Goal: Transaction & Acquisition: Purchase product/service

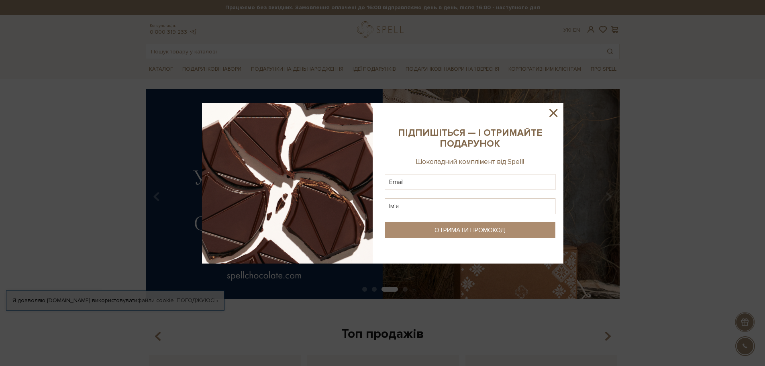
click at [554, 112] on icon at bounding box center [554, 113] width 8 height 8
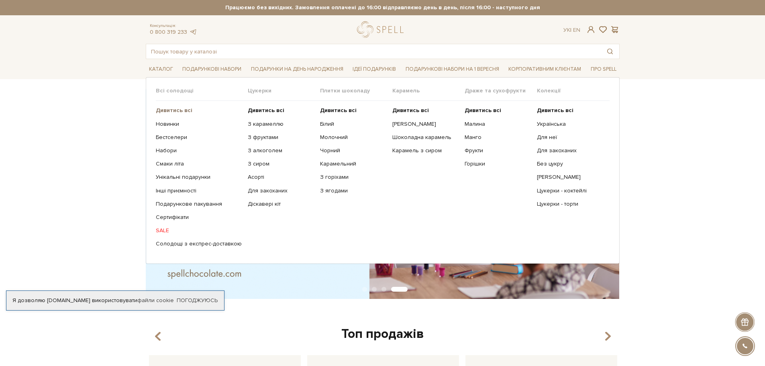
click at [169, 110] on b "Дивитись всі" at bounding box center [174, 110] width 37 height 7
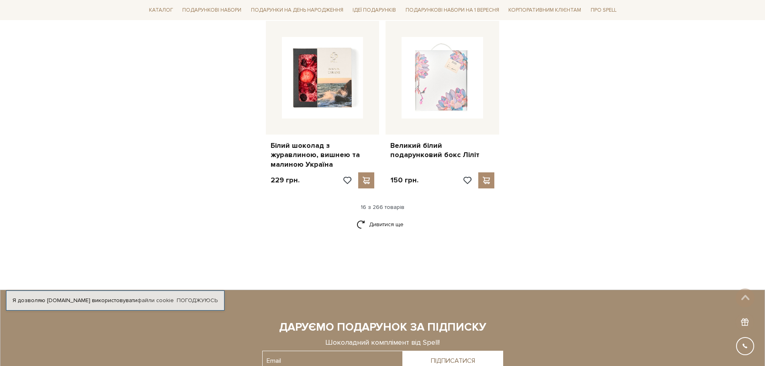
scroll to position [1004, 0]
click at [393, 217] on link "Дивитися ще" at bounding box center [383, 224] width 52 height 14
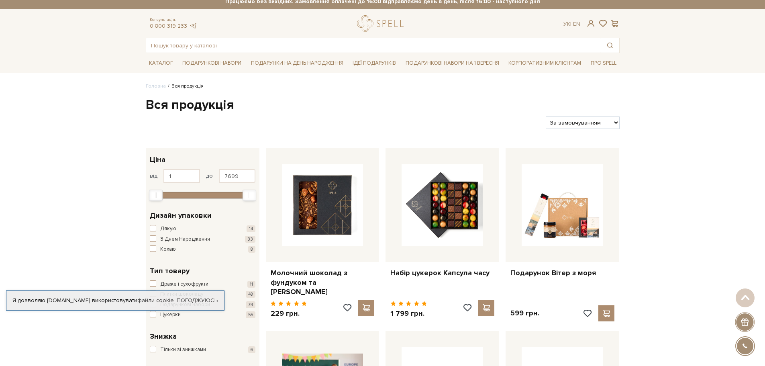
scroll to position [0, 0]
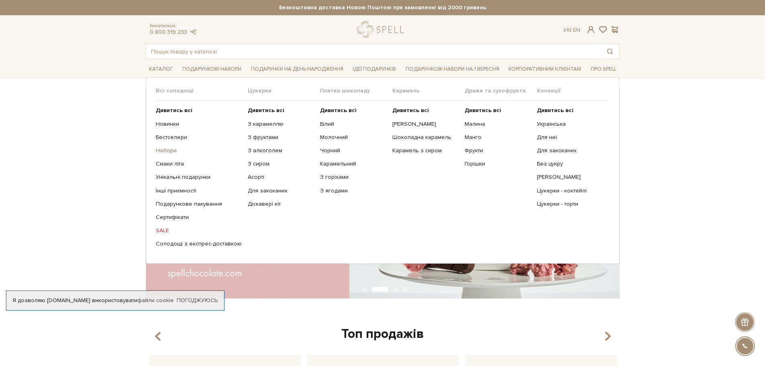
click at [165, 151] on link "Набори" at bounding box center [199, 150] width 86 height 7
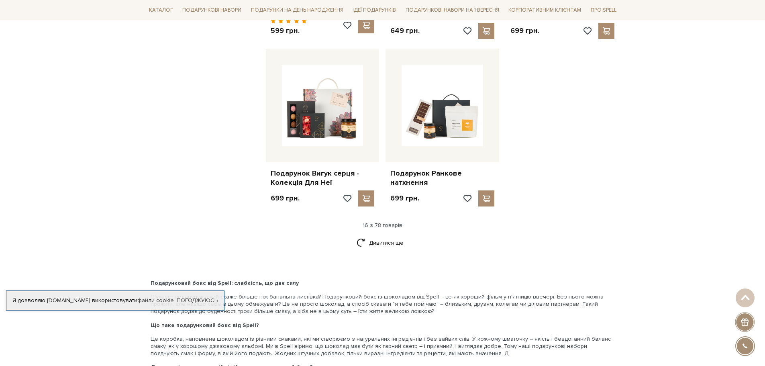
scroll to position [1044, 0]
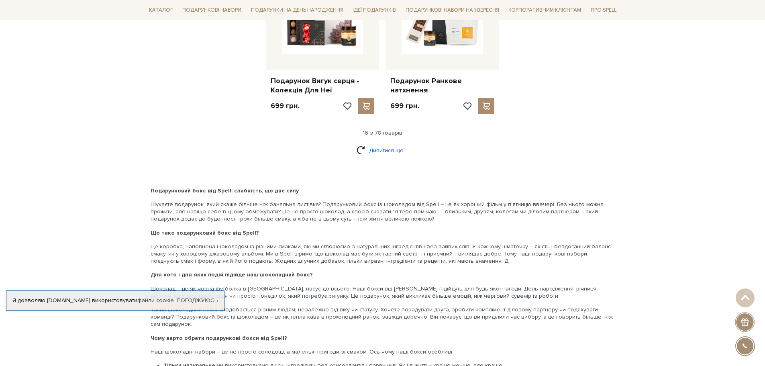
click at [394, 144] on link "Дивитися ще" at bounding box center [383, 150] width 52 height 14
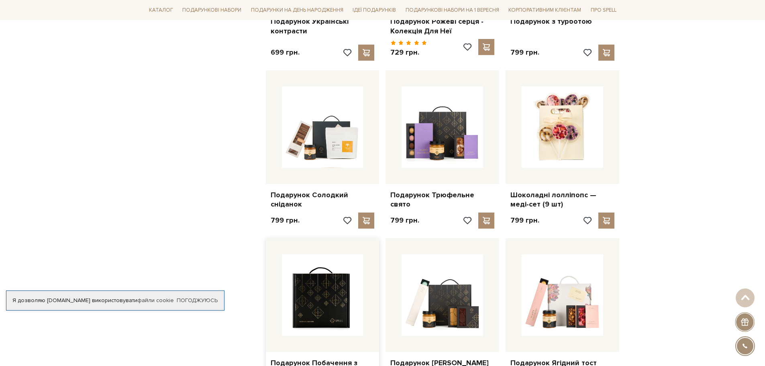
scroll to position [1285, 0]
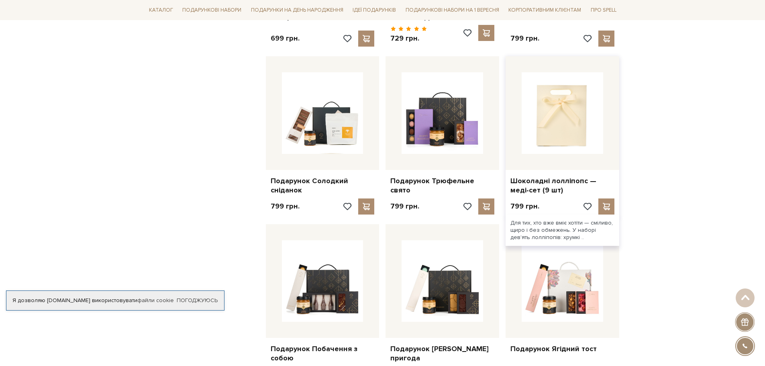
click at [543, 124] on img at bounding box center [563, 113] width 82 height 82
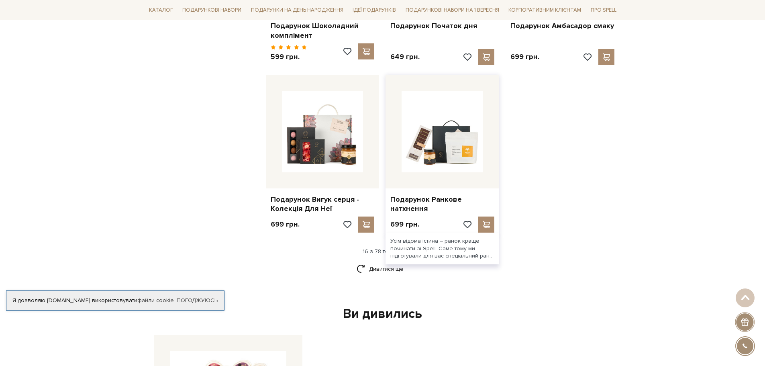
scroll to position [884, 0]
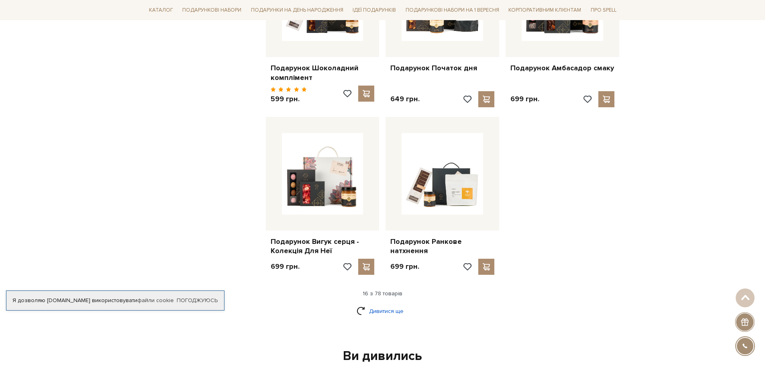
click at [378, 307] on link "Дивитися ще" at bounding box center [383, 311] width 52 height 14
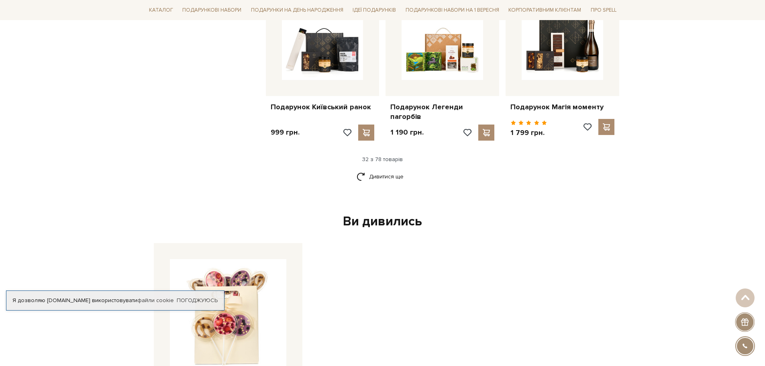
scroll to position [1888, 0]
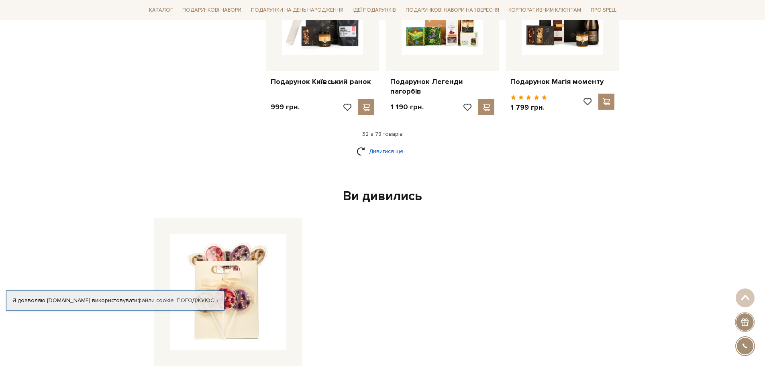
click at [382, 144] on link "Дивитися ще" at bounding box center [383, 151] width 52 height 14
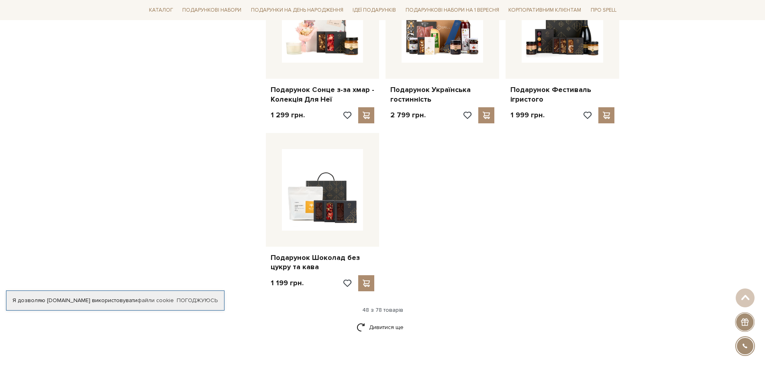
scroll to position [2812, 0]
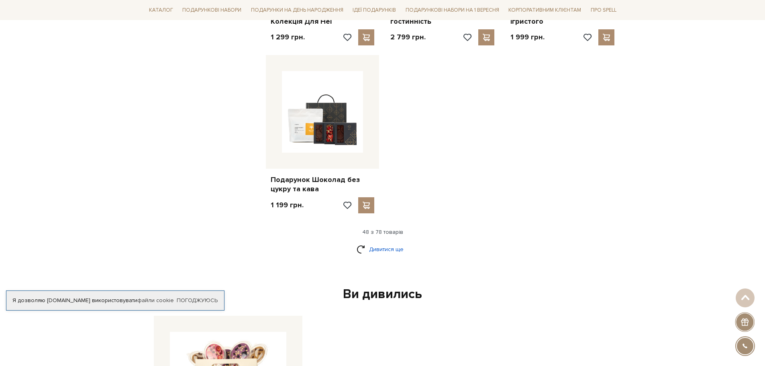
click at [386, 242] on link "Дивитися ще" at bounding box center [383, 249] width 52 height 14
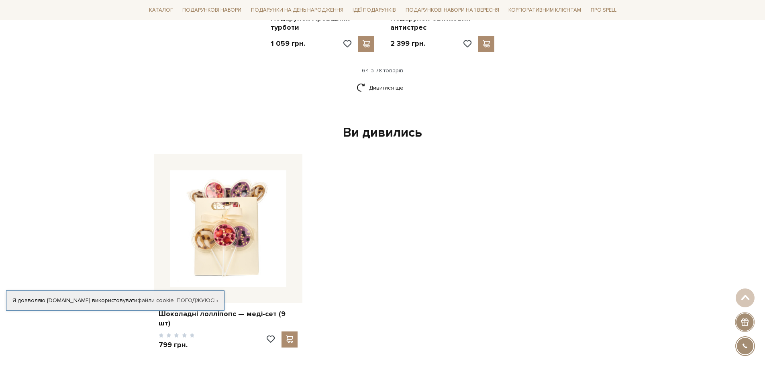
scroll to position [3816, 0]
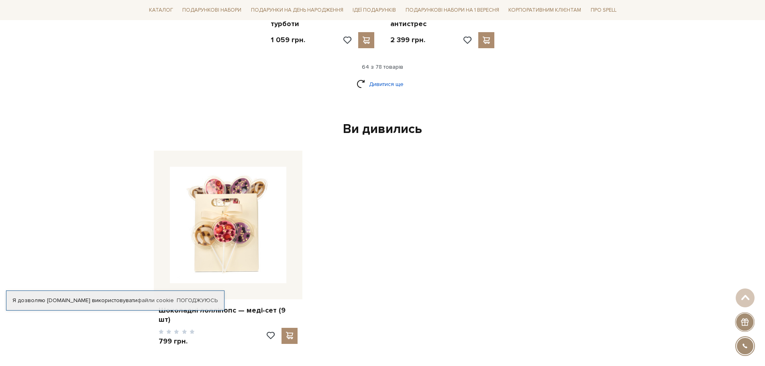
click at [381, 77] on link "Дивитися ще" at bounding box center [383, 84] width 52 height 14
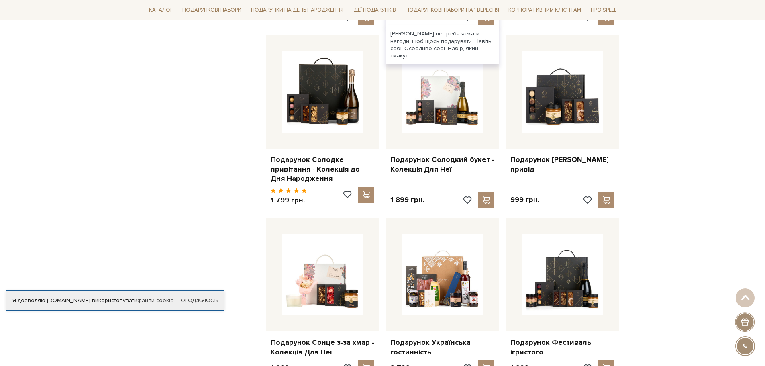
scroll to position [2490, 0]
